Goal: Task Accomplishment & Management: Manage account settings

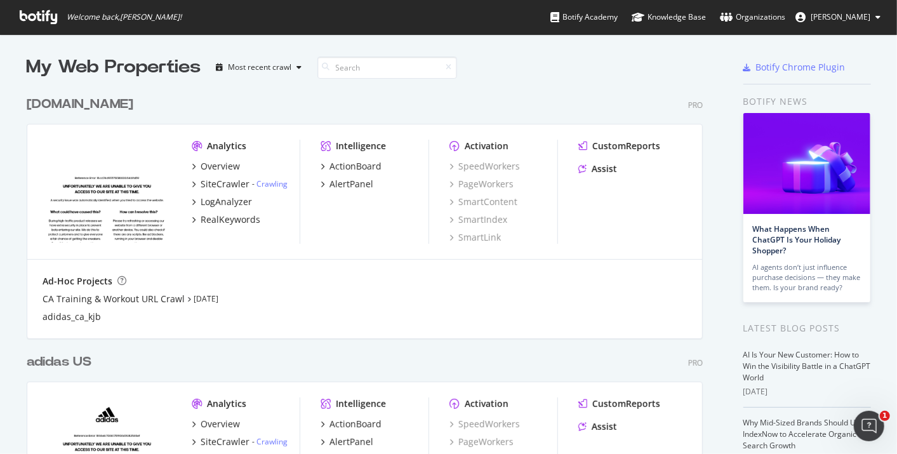
scroll to position [443, 876]
click at [852, 72] on div "Botify Chrome Plugin" at bounding box center [808, 68] width 128 height 27
click at [845, 15] on span "[PERSON_NAME]" at bounding box center [841, 16] width 60 height 11
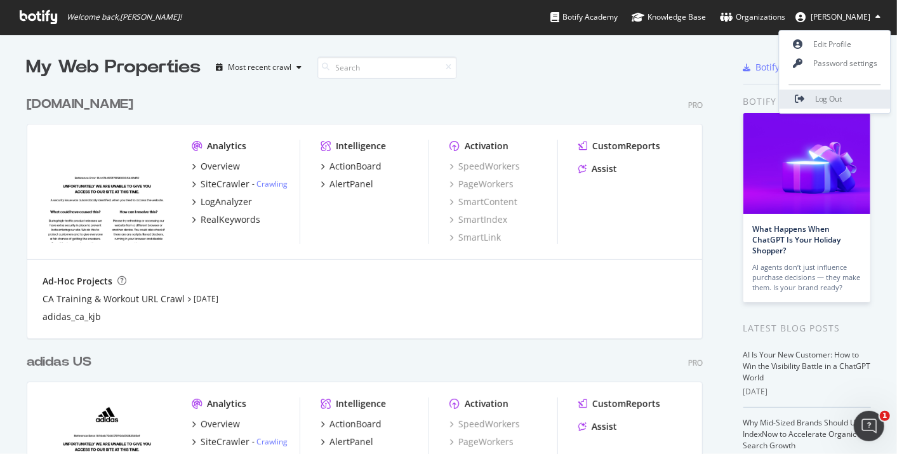
click at [820, 95] on span "Log Out" at bounding box center [828, 99] width 27 height 11
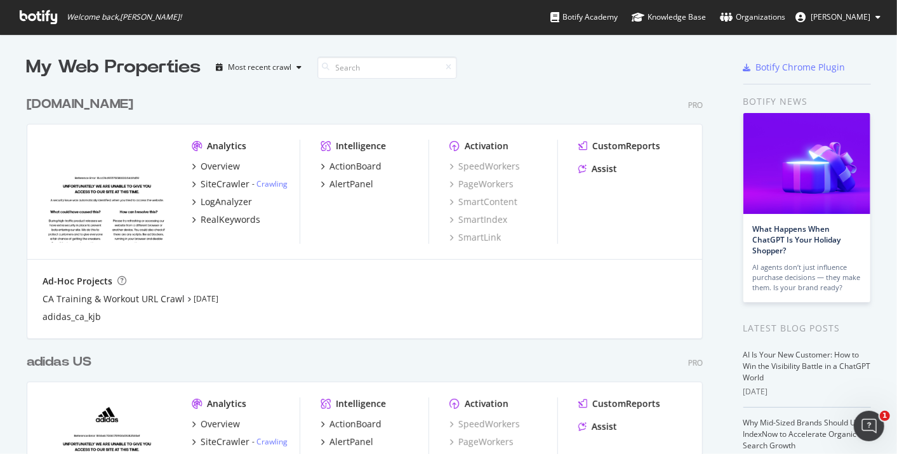
scroll to position [211, 0]
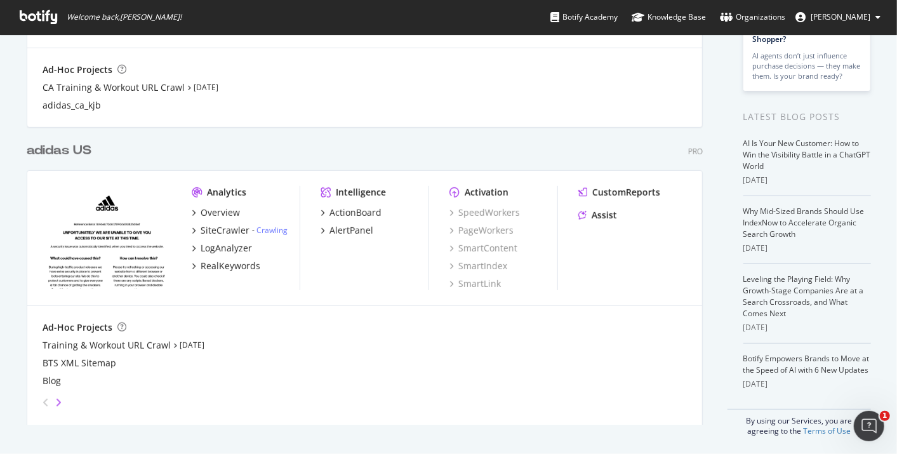
click at [55, 399] on icon "angle-right" at bounding box center [58, 403] width 6 height 10
click at [37, 401] on div "angle-left" at bounding box center [45, 402] width 17 height 20
